Goal: Information Seeking & Learning: Learn about a topic

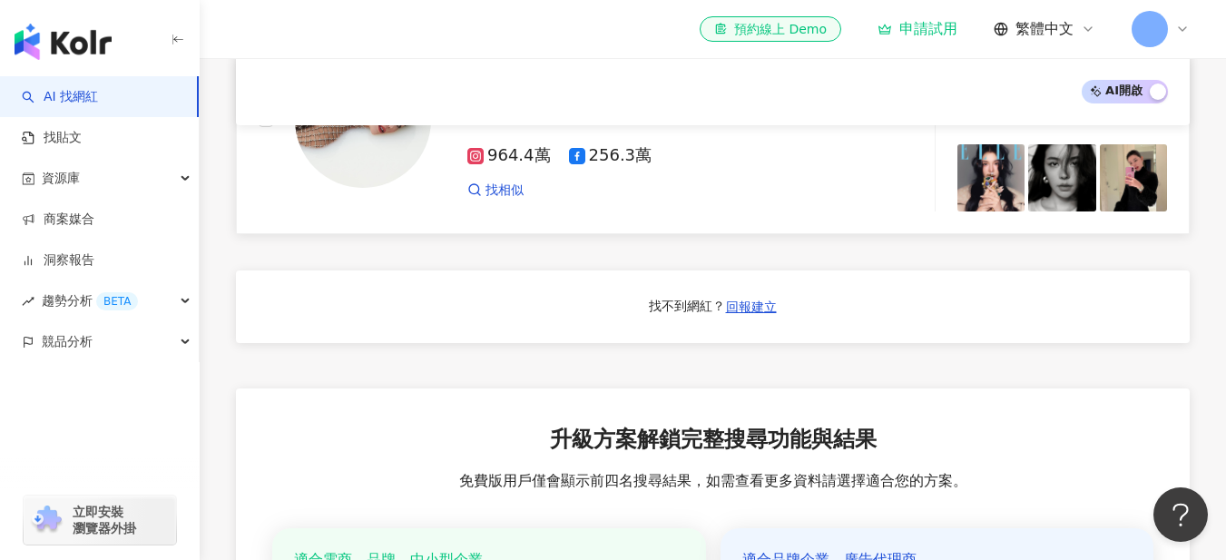
scroll to position [1361, 0]
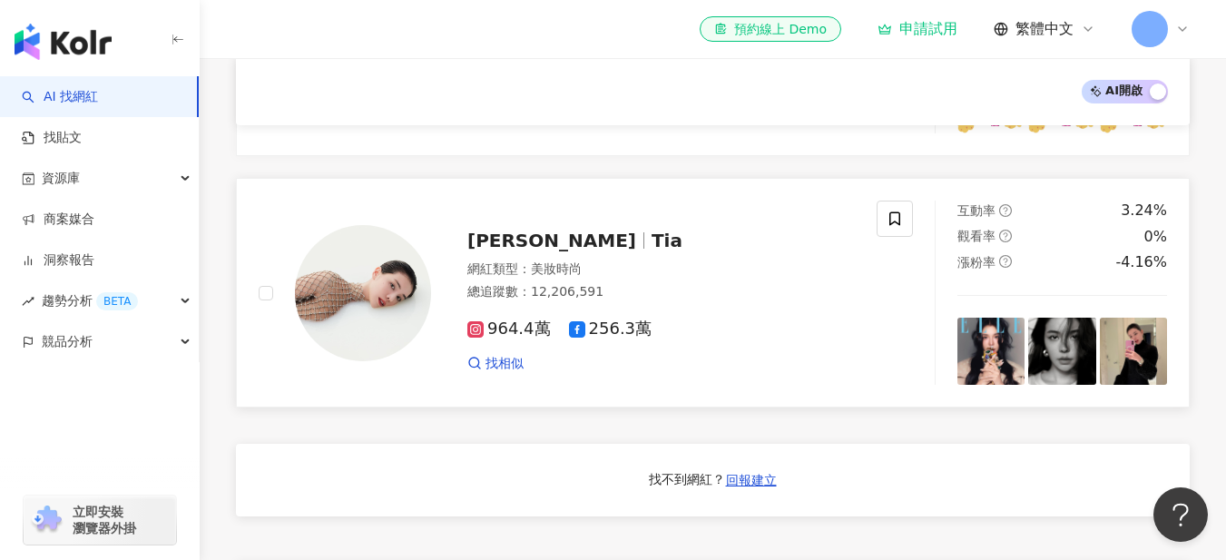
click at [500, 246] on span "李毓芬" at bounding box center [551, 241] width 169 height 22
click at [455, 105] on div "PresentHunt 網紅類型 ： 無 總追蹤數 ： 9,650,000 965萬" at bounding box center [643, 41] width 424 height 127
click at [433, 118] on div "AI 開啟 AI 關閉" at bounding box center [713, 91] width 954 height 67
click at [433, 111] on div "AI 開啟 AI 關閉" at bounding box center [713, 91] width 954 height 67
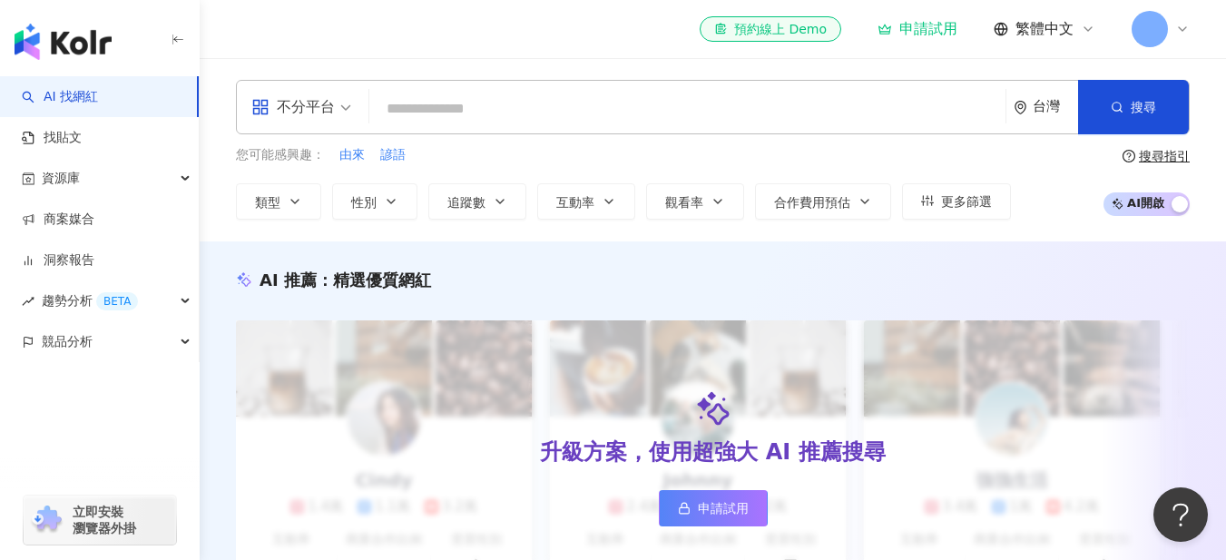
click at [540, 110] on input "search" at bounding box center [688, 109] width 622 height 34
type input "*"
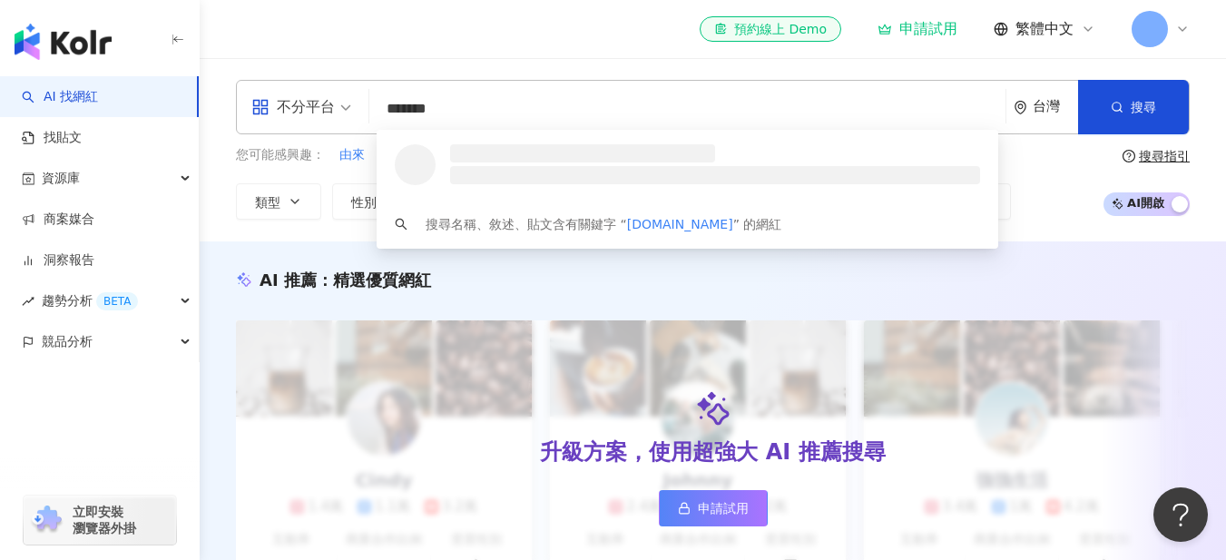
type input "********"
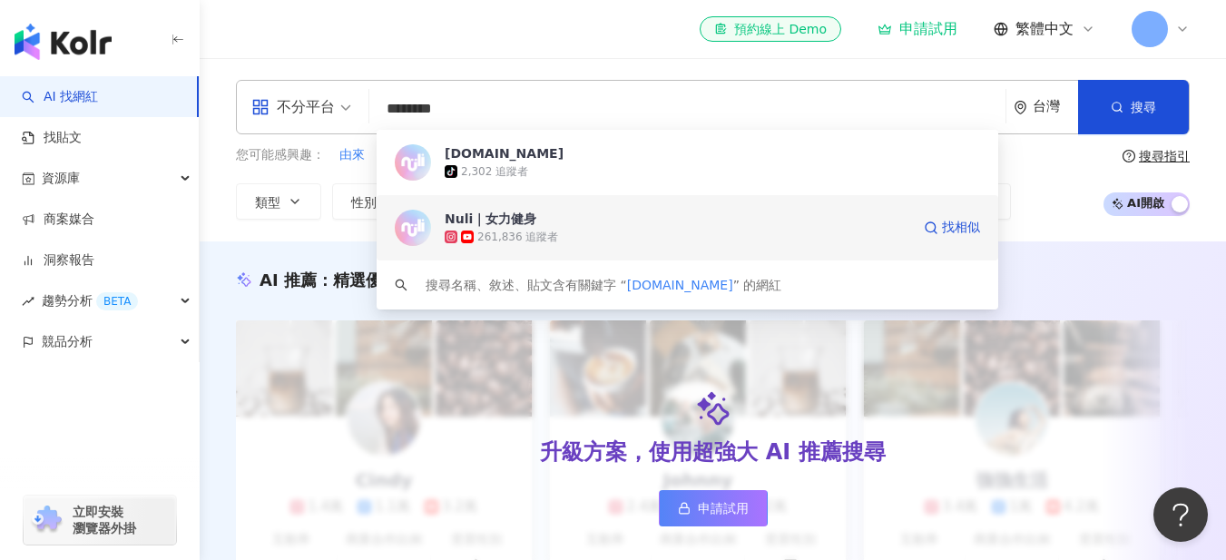
click at [625, 221] on span "Nuli｜女力健身" at bounding box center [678, 219] width 466 height 18
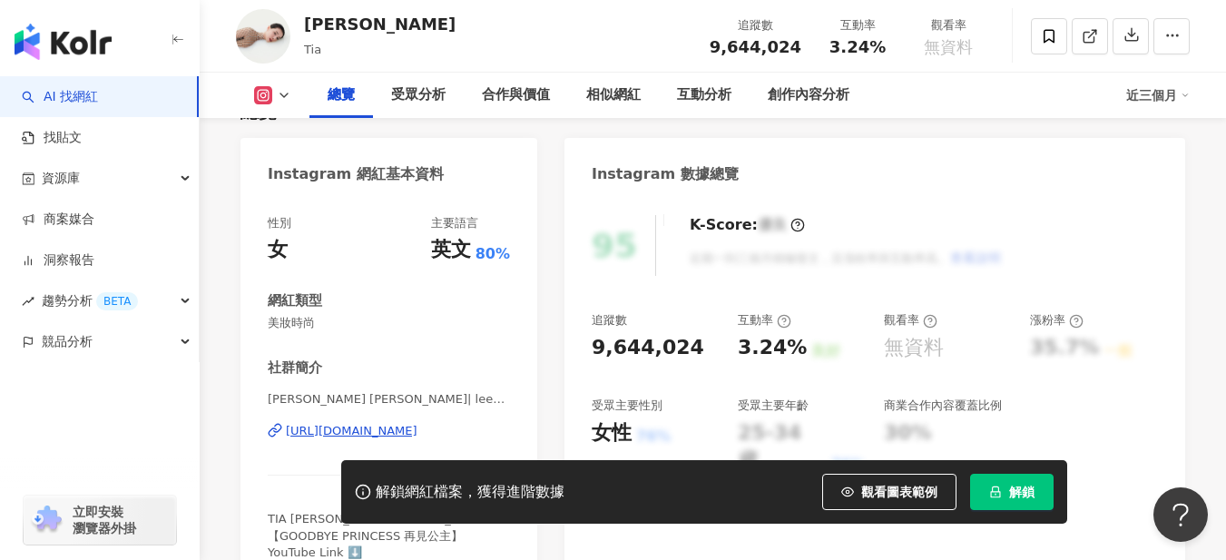
scroll to position [181, 0]
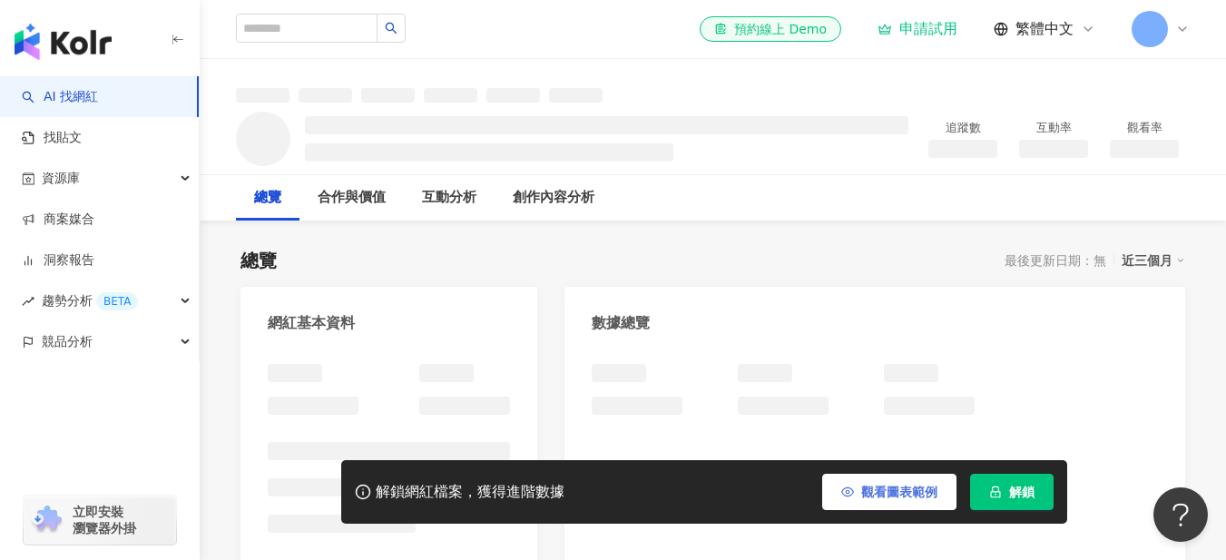
click at [917, 492] on span "觀看圖表範例" at bounding box center [899, 492] width 76 height 15
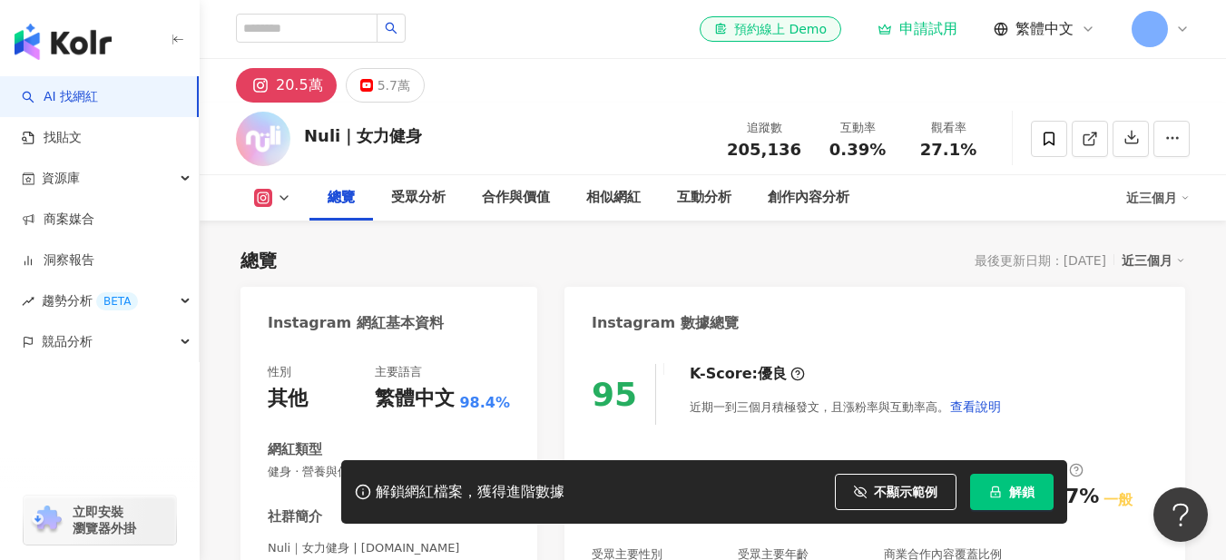
scroll to position [181, 0]
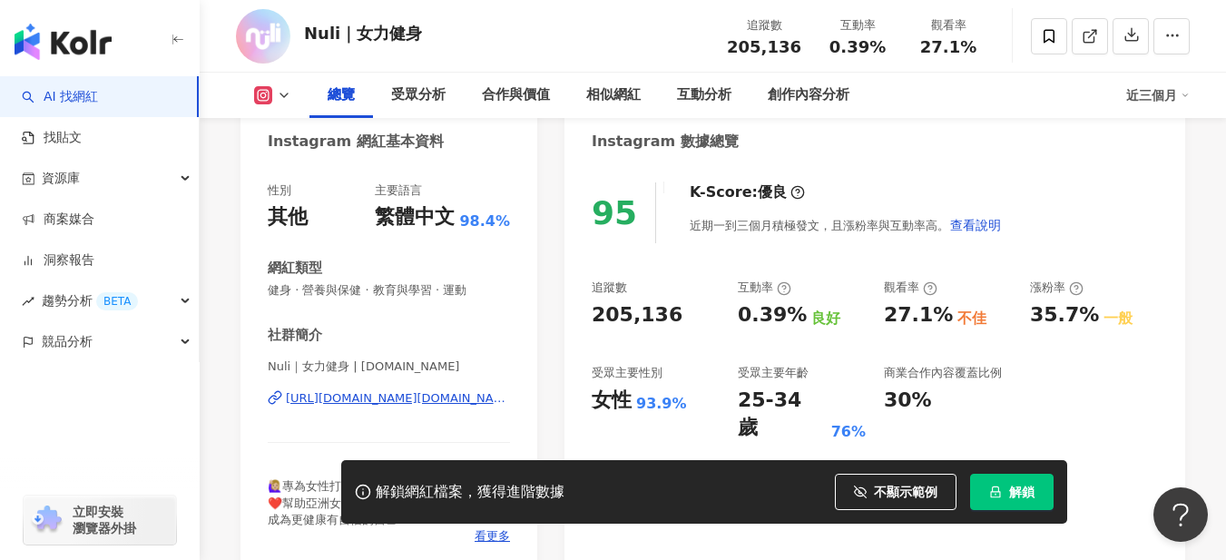
drag, startPoint x: 975, startPoint y: 317, endPoint x: 886, endPoint y: 295, distance: 92.4
click at [887, 298] on div "觀看率 27.1% 不佳" at bounding box center [948, 303] width 128 height 49
click at [880, 274] on div "95 K-Score : 優良 近期一到三個月積極發文，且漲粉率與互動率高。 查看說明 追蹤數 205,136 互動率 0.39% 良好 觀看率 27.1% …" at bounding box center [874, 367] width 621 height 407
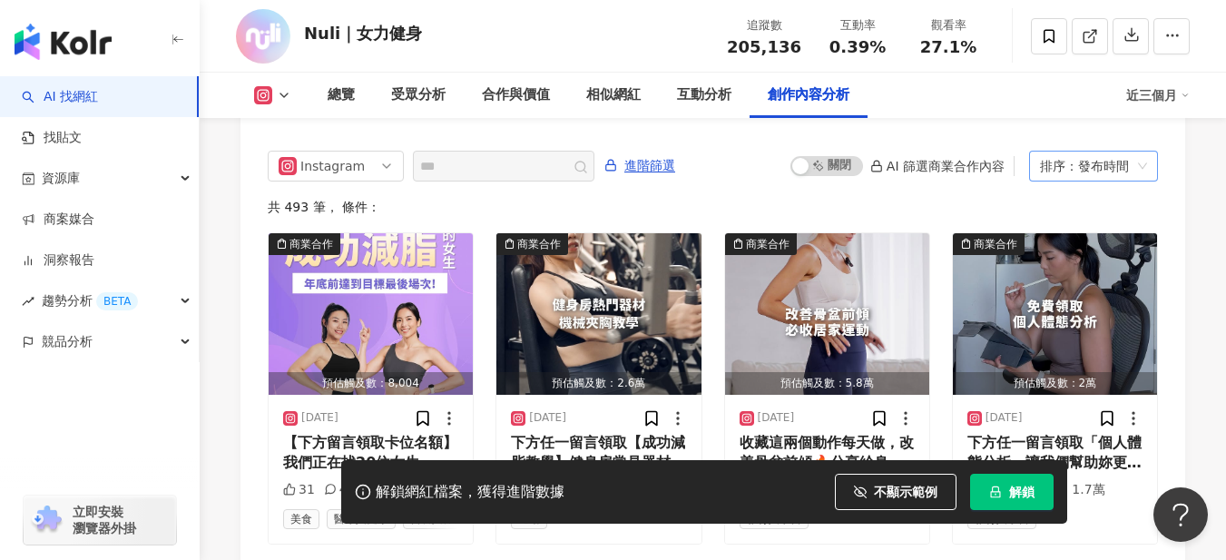
scroll to position [5531, 0]
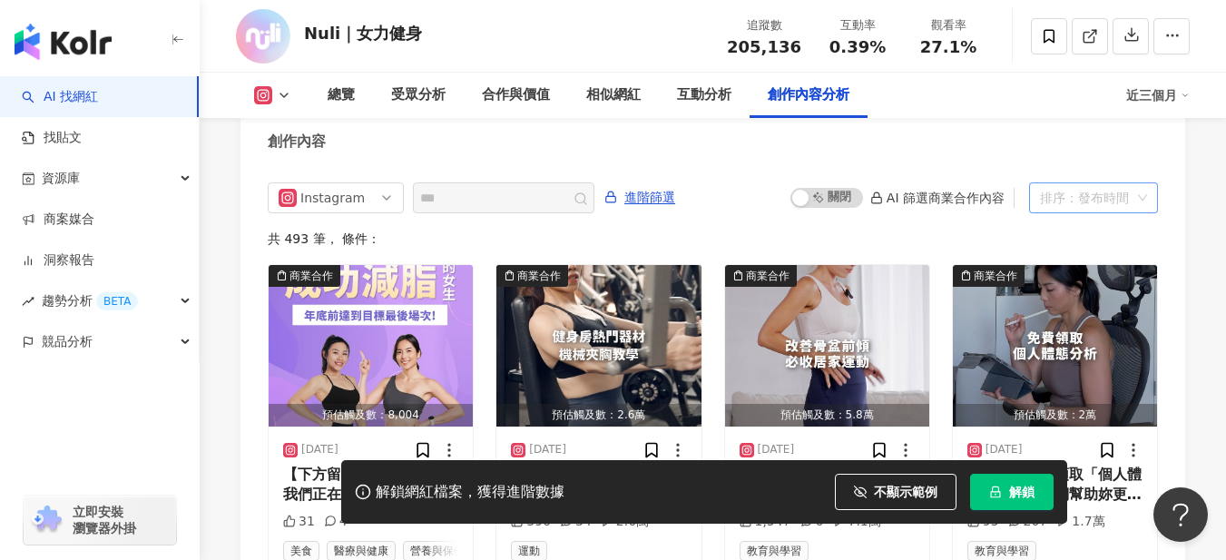
click at [1087, 212] on div "排序：發布時間" at bounding box center [1085, 197] width 91 height 29
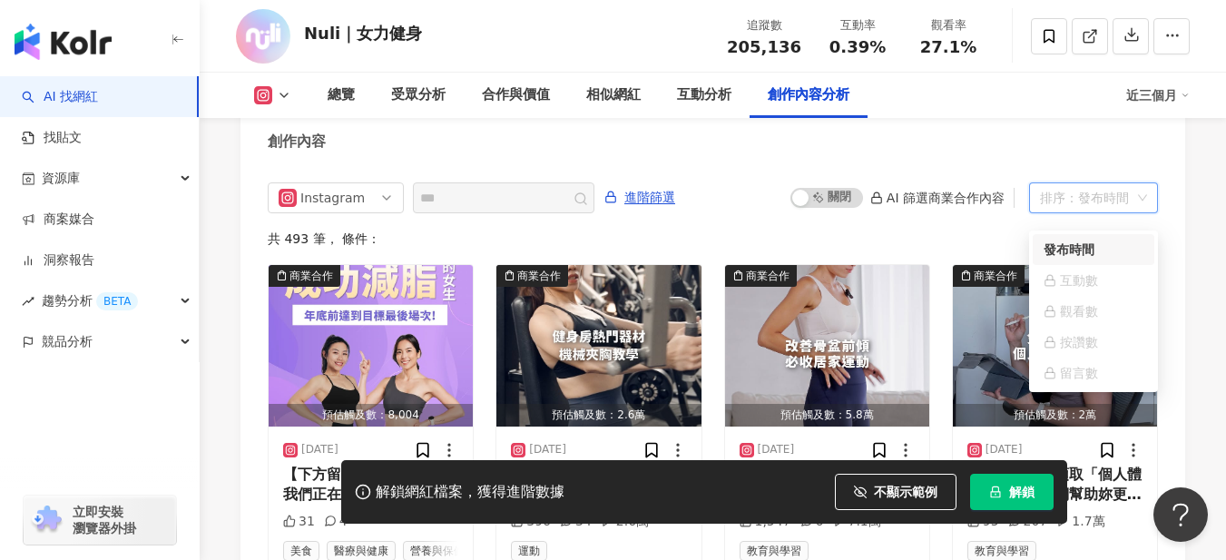
click at [1112, 259] on div "發布時間" at bounding box center [1094, 250] width 100 height 20
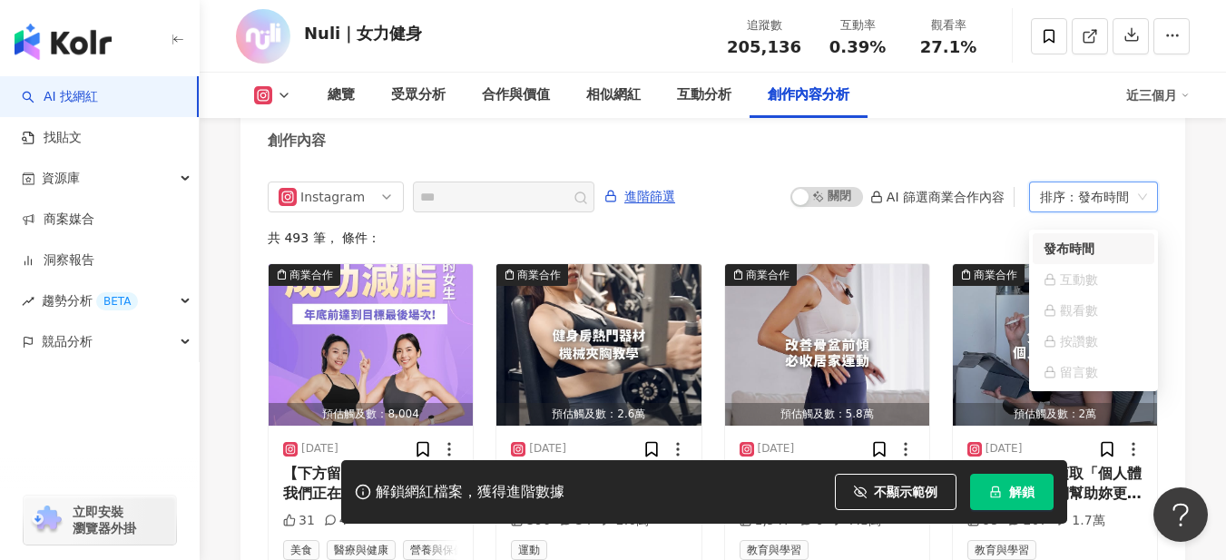
click at [828, 237] on div "Instagram 進階篩選 啟動 關閉 AI 篩選商業合作內容 publishTime 排序：發布時間 共 493 筆 ， 條件： 商業合作 預估觸及數：8…" at bounding box center [713, 378] width 890 height 394
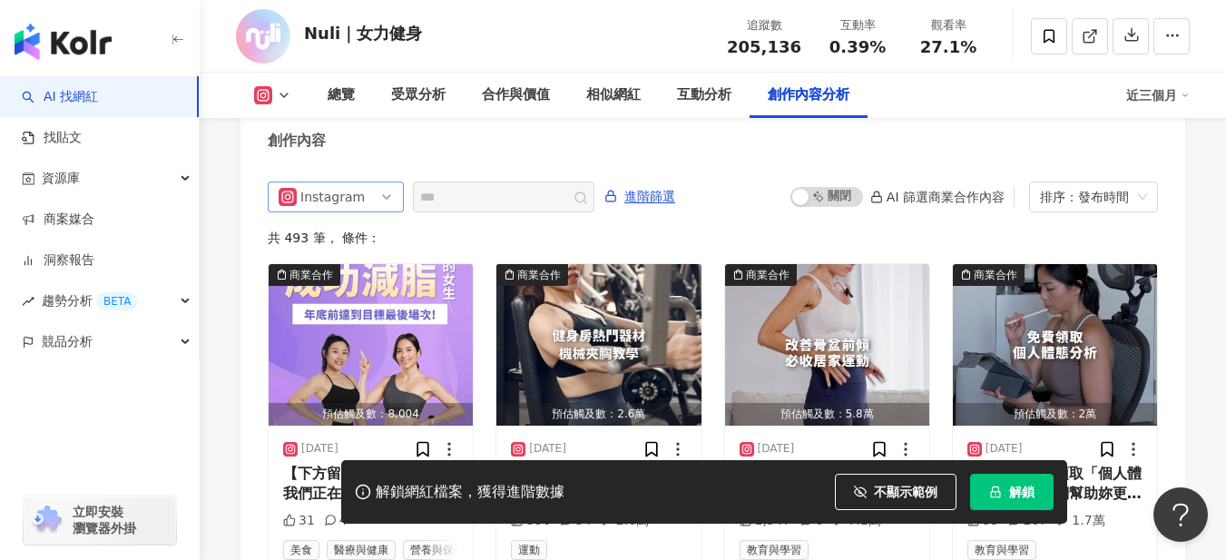
click at [368, 210] on span "Instagram" at bounding box center [336, 196] width 114 height 29
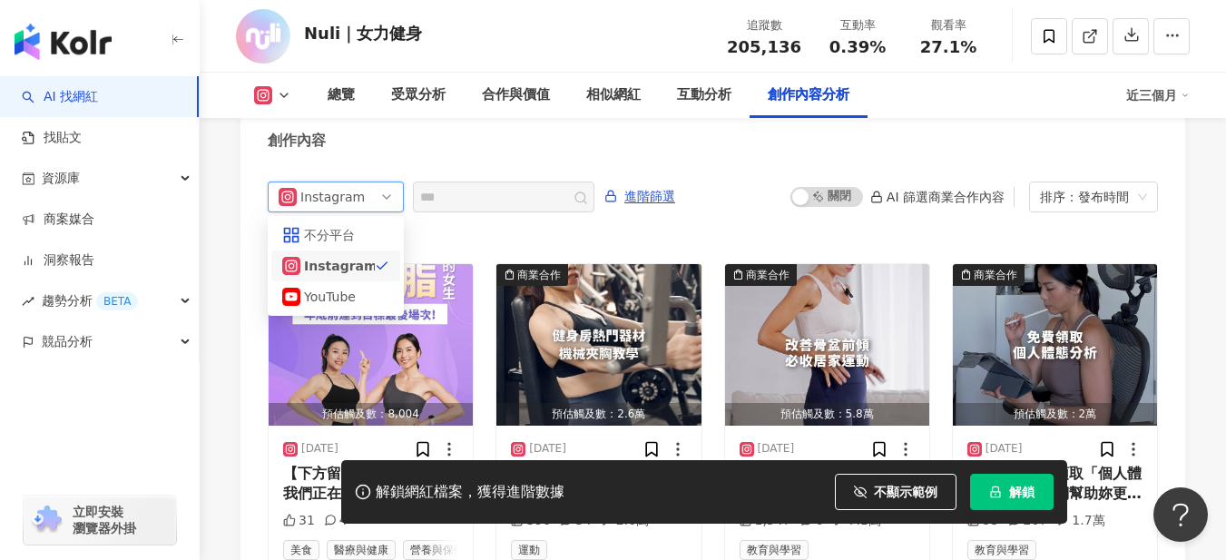
click at [368, 210] on span "Instagram" at bounding box center [336, 196] width 114 height 29
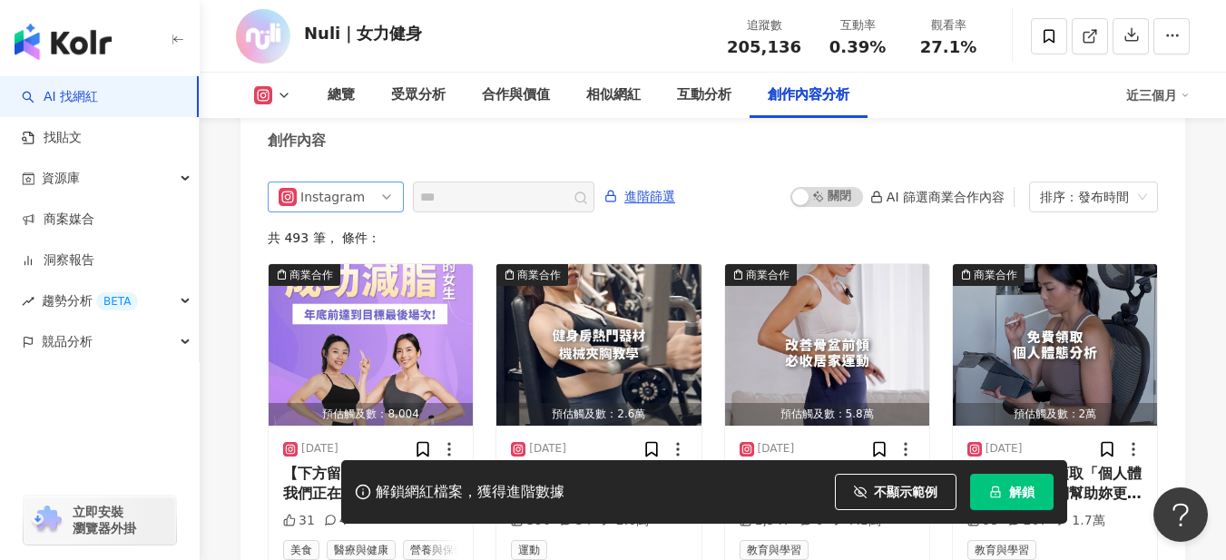
click at [321, 204] on div "Instagram" at bounding box center [329, 196] width 59 height 29
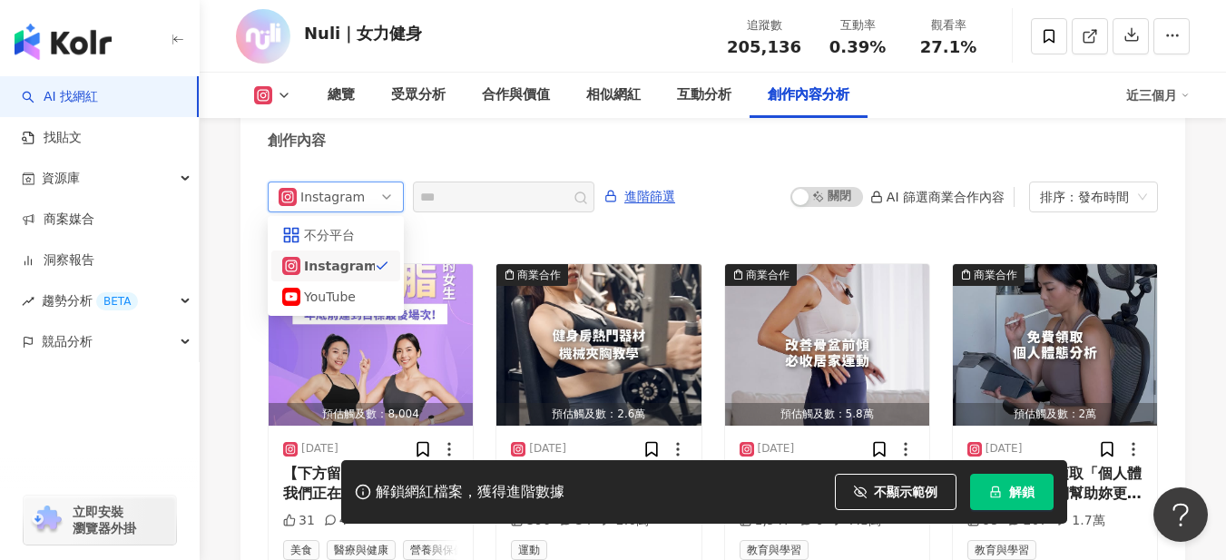
click at [321, 204] on div "Instagram" at bounding box center [329, 196] width 59 height 29
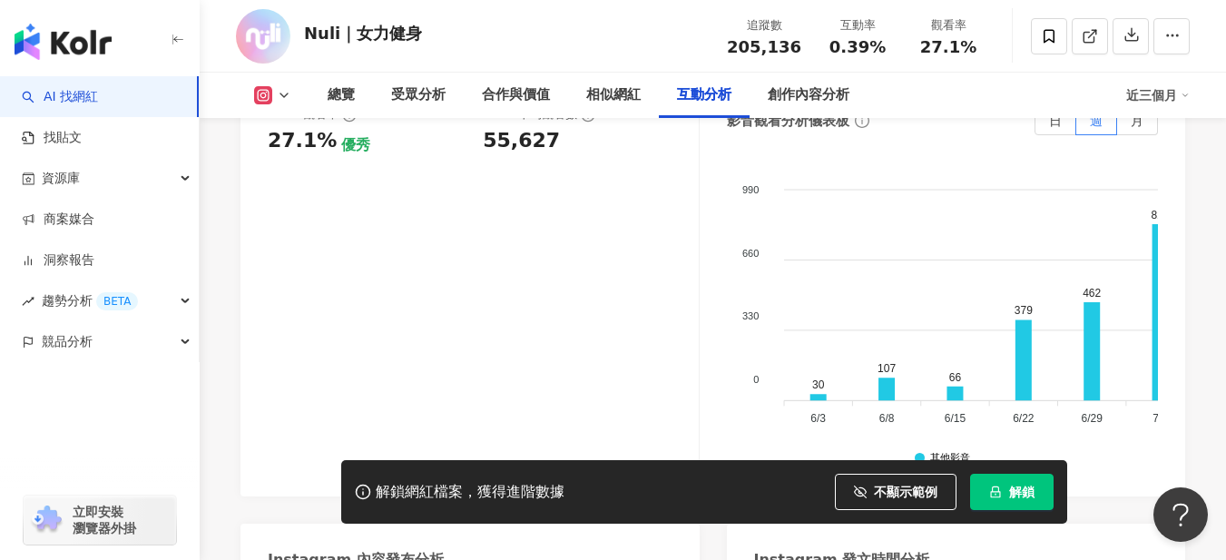
scroll to position [4080, 0]
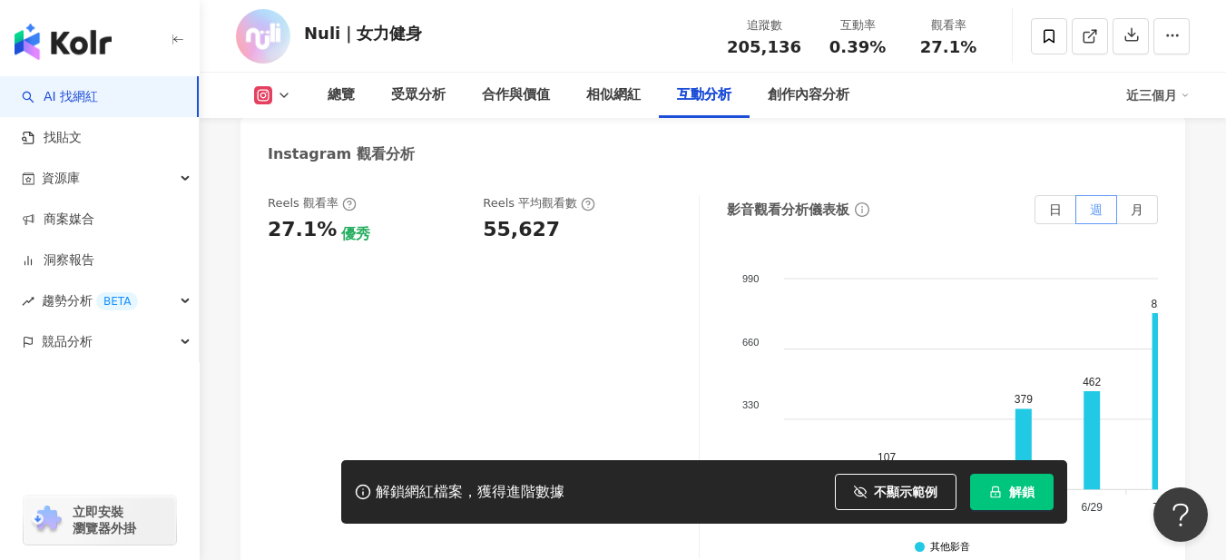
click at [1094, 209] on span "週" at bounding box center [1096, 209] width 13 height 15
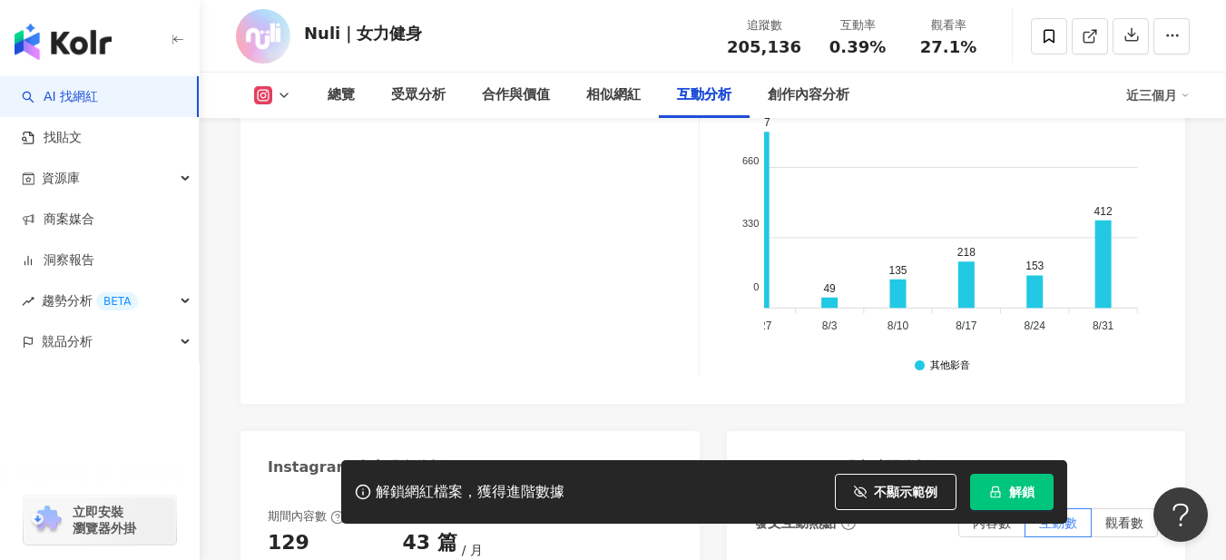
scroll to position [4170, 0]
